Goal: Information Seeking & Learning: Find specific fact

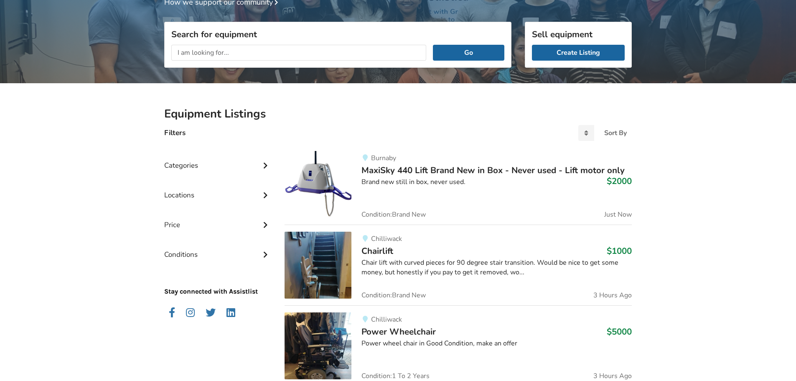
scroll to position [42, 0]
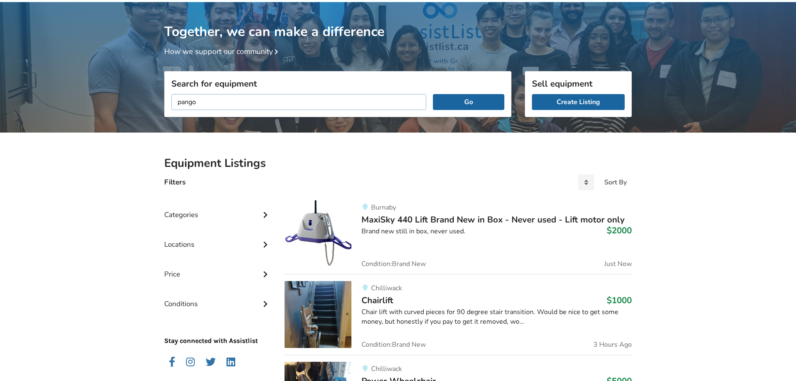
click at [433, 94] on button "Go" at bounding box center [468, 102] width 71 height 16
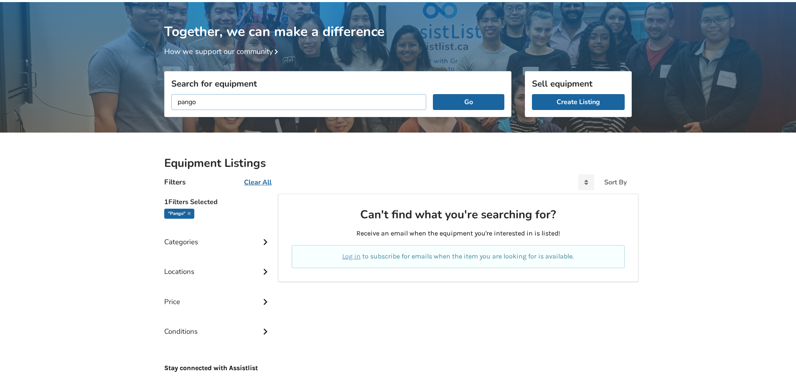
click at [193, 106] on input "pango" at bounding box center [298, 102] width 255 height 16
drag, startPoint x: 196, startPoint y: 104, endPoint x: 167, endPoint y: 109, distance: 29.7
click at [161, 110] on div "Search for equipment pango Go" at bounding box center [338, 129] width 361 height 59
click at [433, 94] on button "Go" at bounding box center [468, 102] width 71 height 16
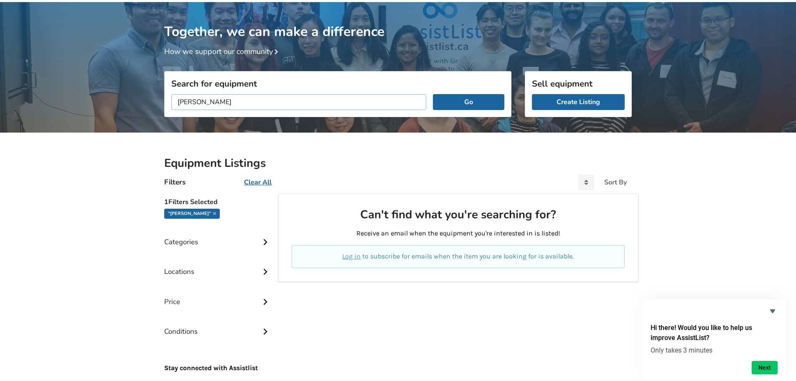
click at [199, 102] on input "[PERSON_NAME]" at bounding box center [298, 102] width 255 height 16
type input "[PERSON_NAME]"
click at [433, 94] on button "Go" at bounding box center [468, 102] width 71 height 16
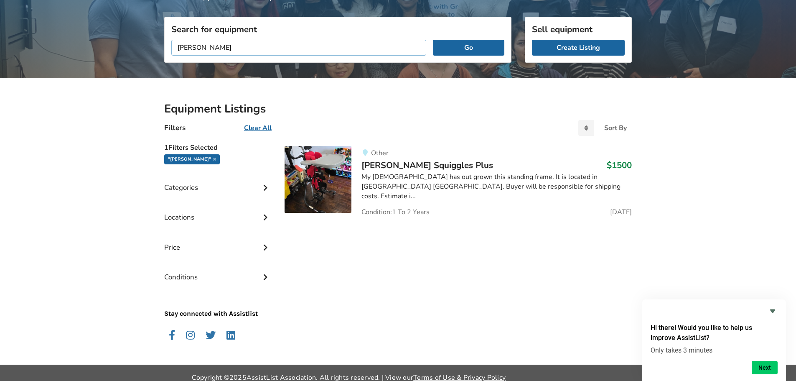
scroll to position [105, 0]
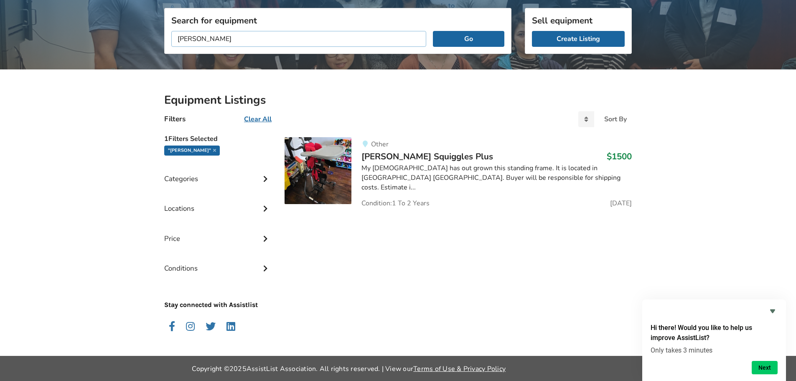
scroll to position [42, 0]
